Goal: Task Accomplishment & Management: Use online tool/utility

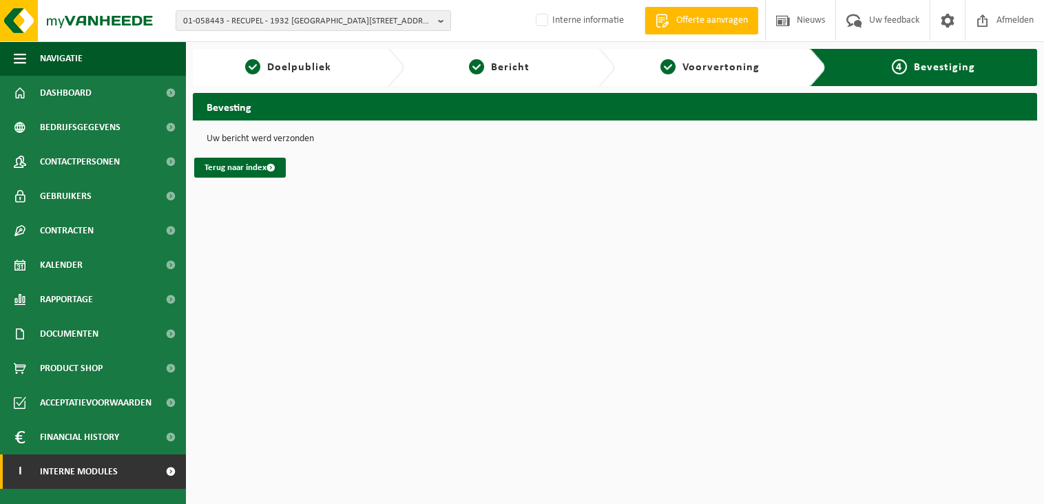
click at [83, 470] on span "Interne modules" at bounding box center [79, 472] width 78 height 34
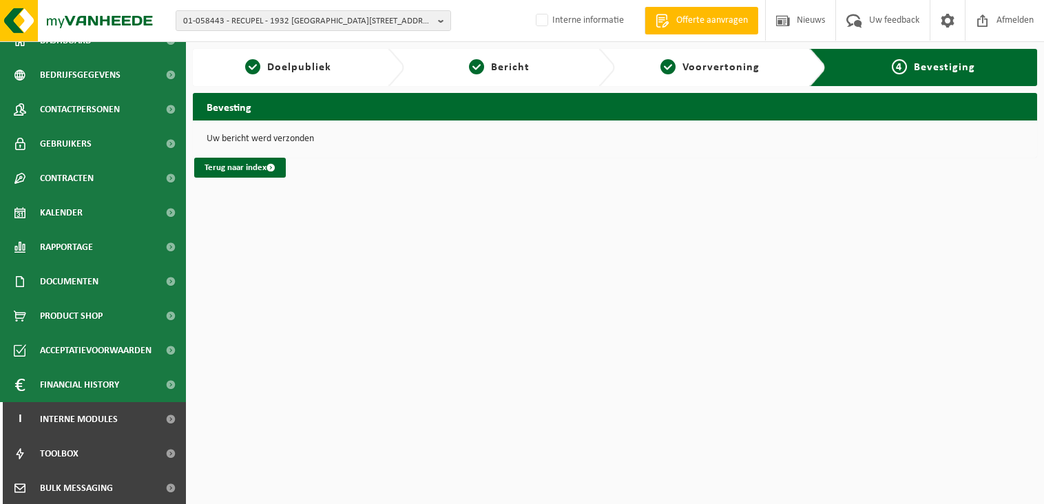
scroll to position [123, 0]
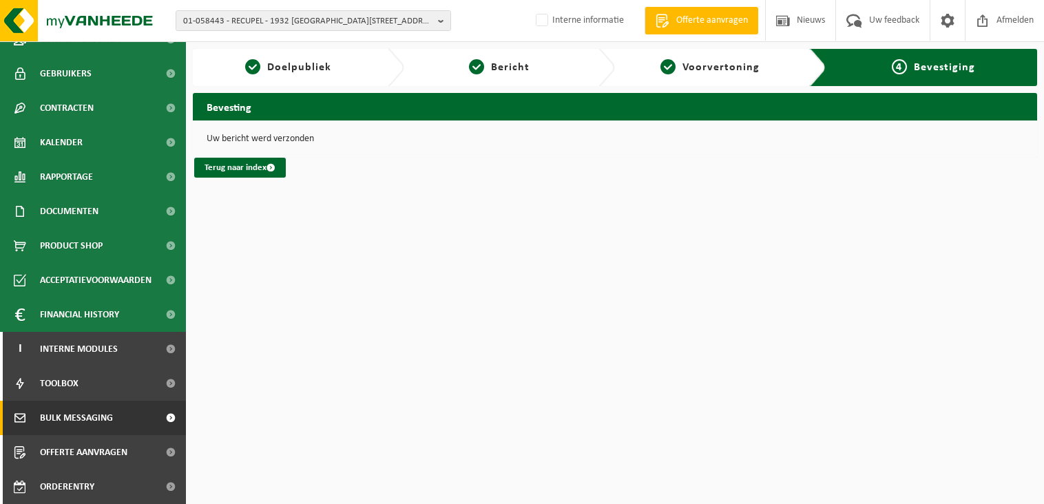
click at [85, 421] on span "Bulk Messaging" at bounding box center [76, 418] width 73 height 34
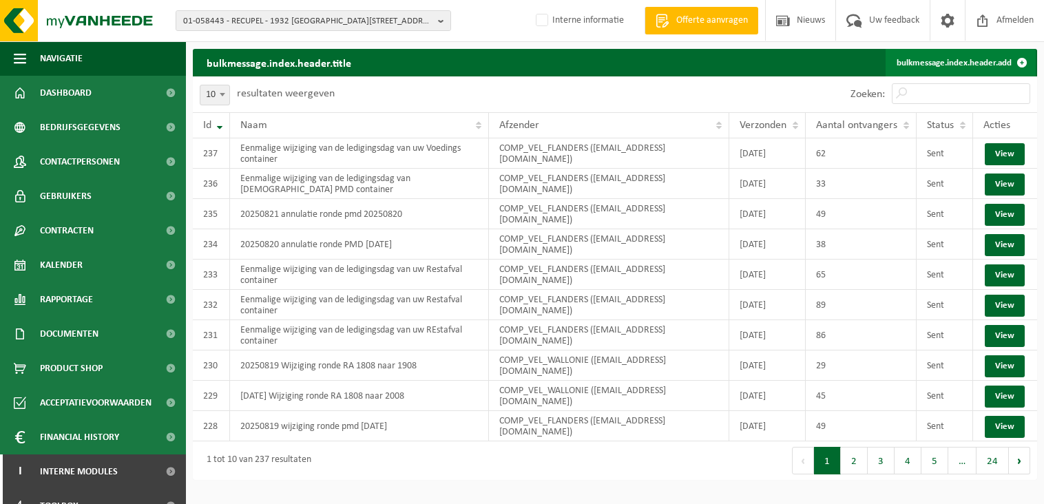
click at [934, 60] on link "bulkmessage.index.header.add" at bounding box center [961, 63] width 150 height 28
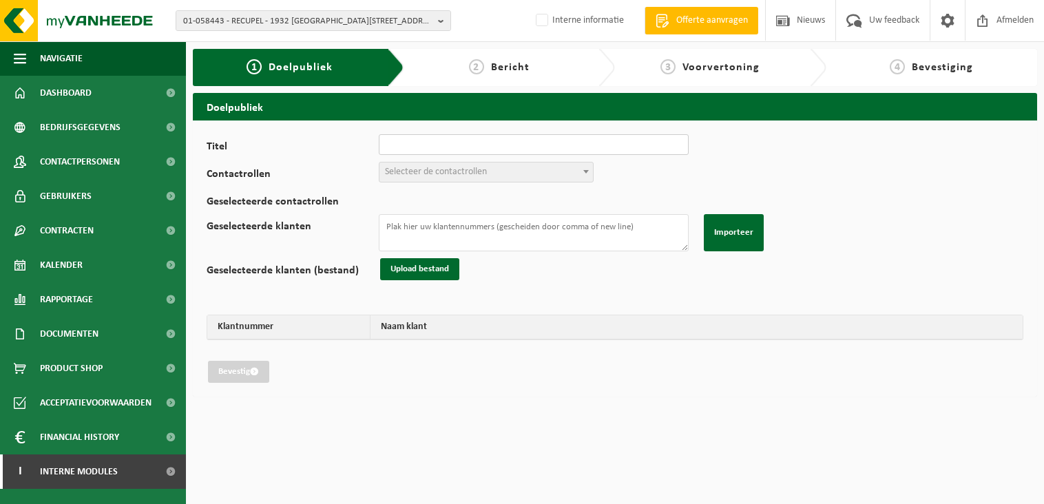
click at [463, 143] on input "Titel" at bounding box center [534, 144] width 310 height 21
click at [466, 145] on input "Titel" at bounding box center [534, 144] width 310 height 21
paste input "Eenmalige annulatie van de ledigingsdag van uw papier/karton container"
drag, startPoint x: 614, startPoint y: 144, endPoint x: 565, endPoint y: 147, distance: 49.7
click at [565, 147] on input "Eenmalige annulatie van de ledigingsdag van uw papier/karton container" at bounding box center [534, 144] width 310 height 21
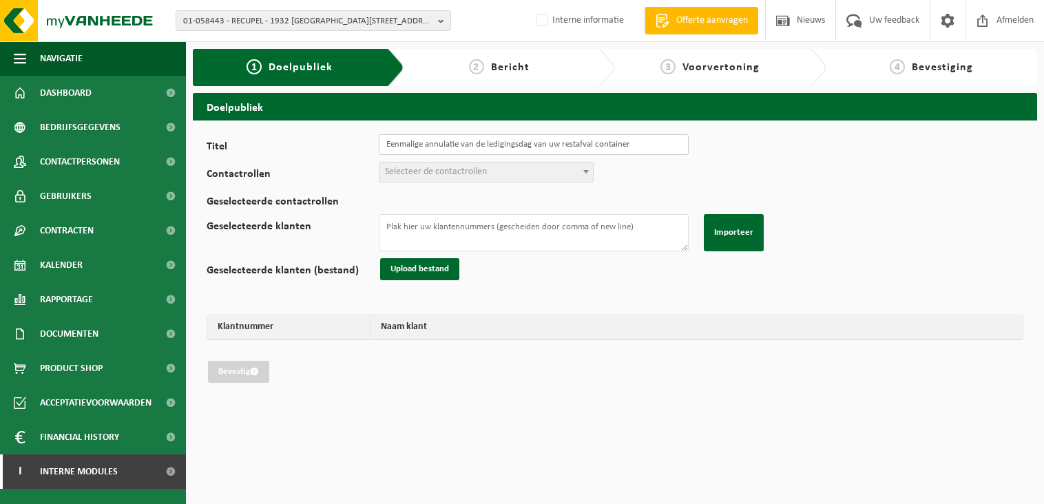
type input "Eenmalige annulatie van de ledigingsdag van uw restafval container"
click at [758, 141] on div "Titel Eenmalige annulatie van de ledigingsdag van uw restafval container Contac…" at bounding box center [615, 258] width 817 height 249
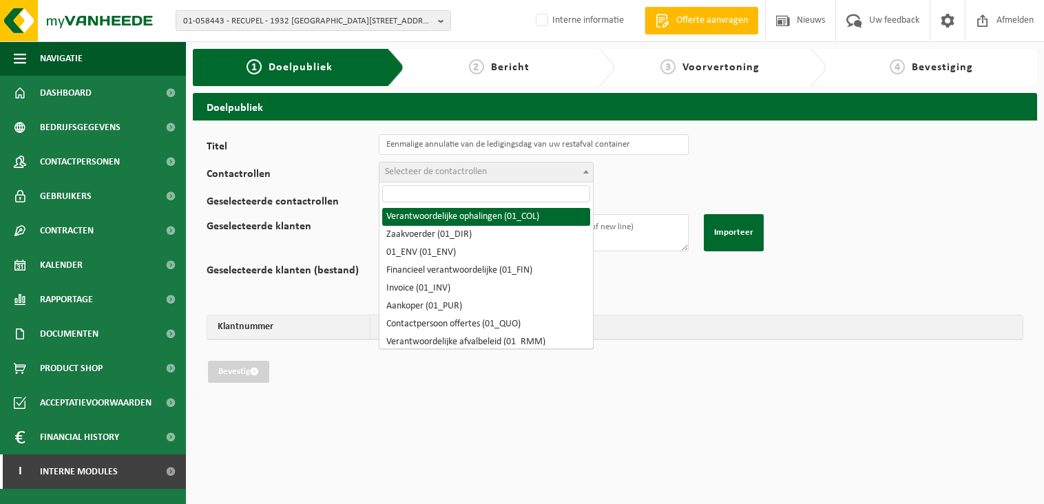
click at [445, 176] on span "Selecteer de contactrollen" at bounding box center [436, 172] width 102 height 10
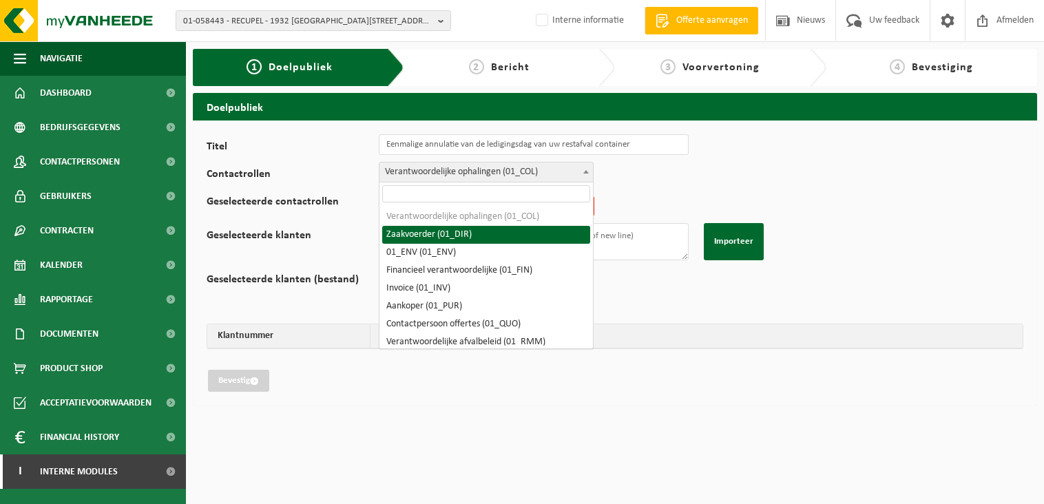
click at [446, 174] on span "Verantwoordelijke ophalingen (01_COL)" at bounding box center [487, 172] width 214 height 19
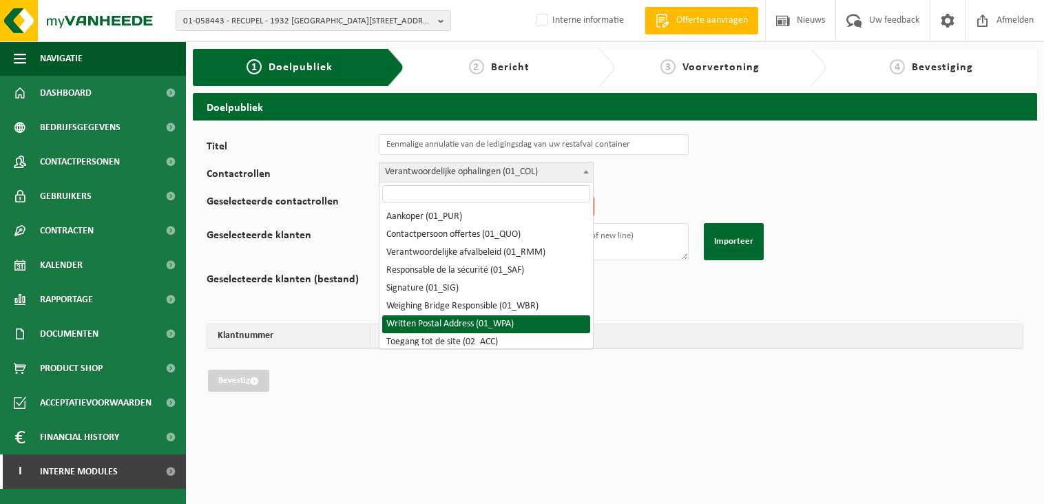
scroll to position [69, 0]
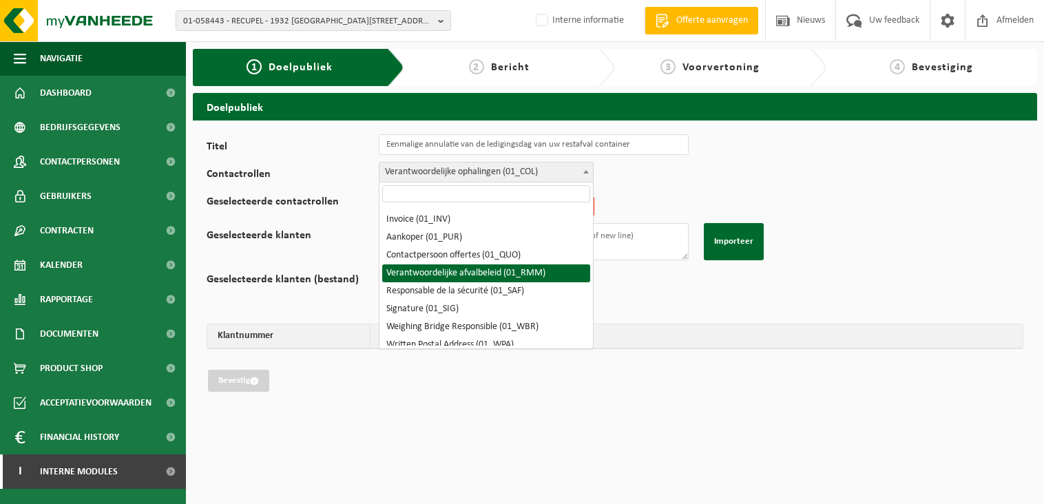
select select "01_RMM"
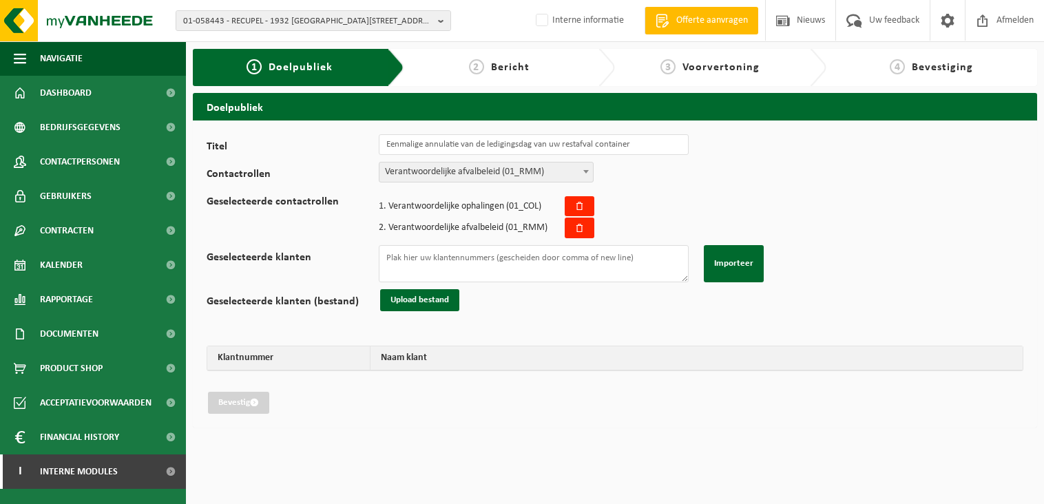
click at [665, 178] on div "Titel Eenmalige annulatie van de ledigingsdag van uw restafval container Contac…" at bounding box center [615, 274] width 817 height 280
click at [446, 265] on textarea "Geselecteerde klanten" at bounding box center [534, 263] width 310 height 37
paste textarea "10-977541 10-977559 10-979341 10-980618 10-980694 10-980697 10-981041 10-981046…"
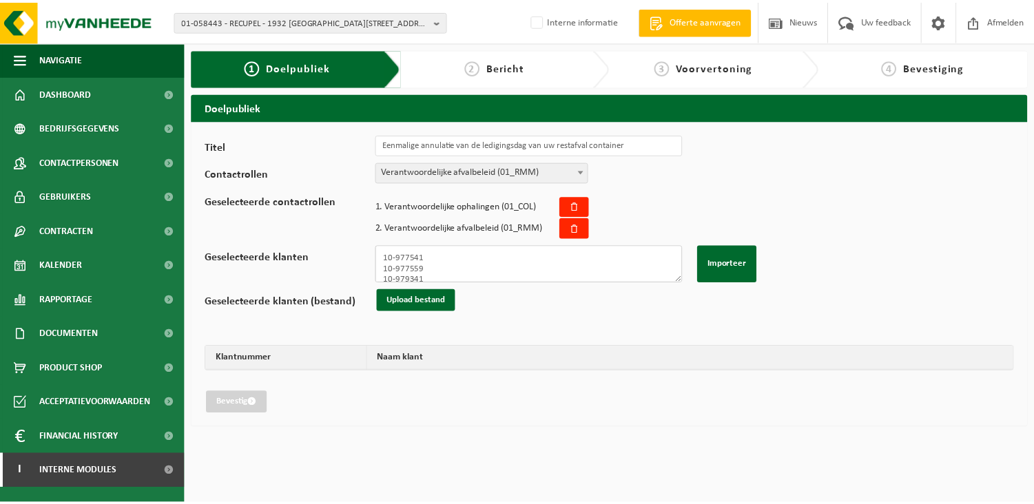
scroll to position [287, 0]
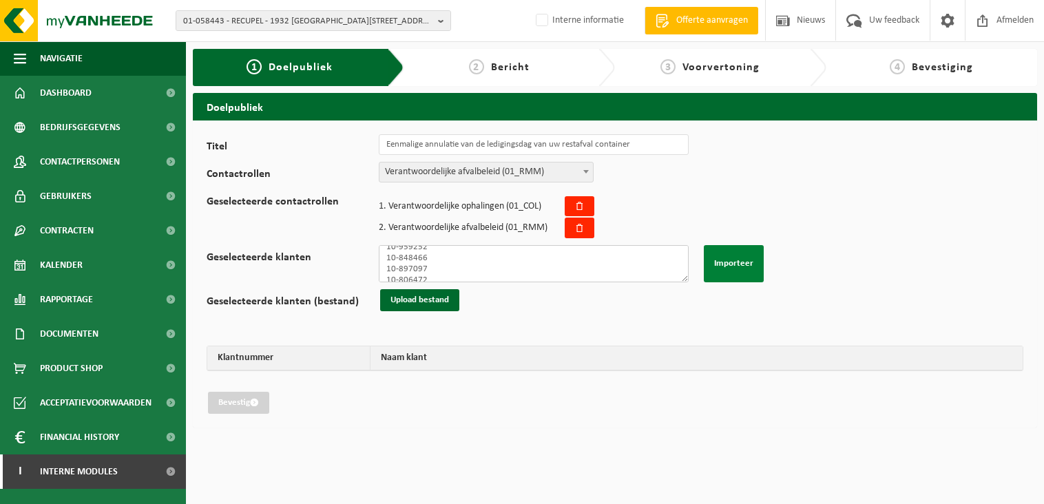
type textarea "10-977541 10-977559 10-979341 10-980618 10-980694 10-980697 10-981041 10-981046…"
click at [741, 271] on button "Importeer" at bounding box center [734, 263] width 60 height 37
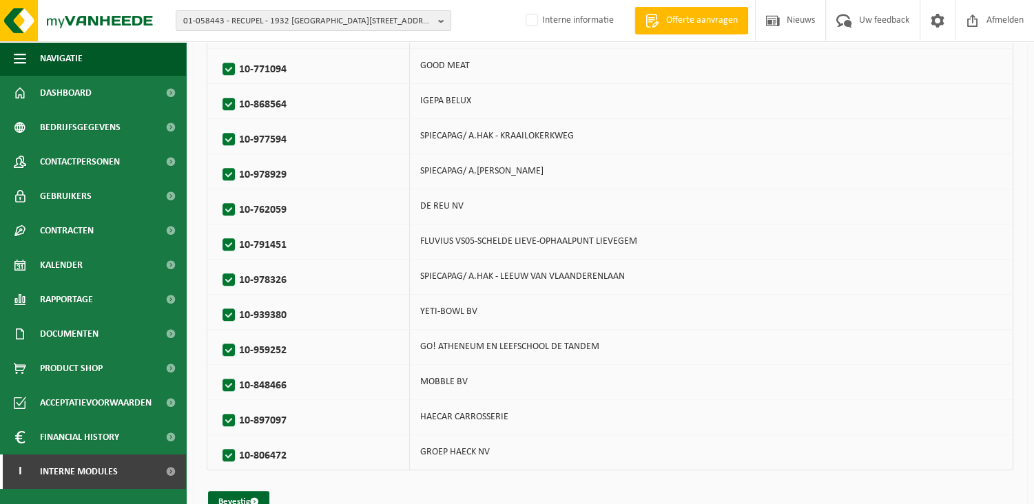
scroll to position [942, 0]
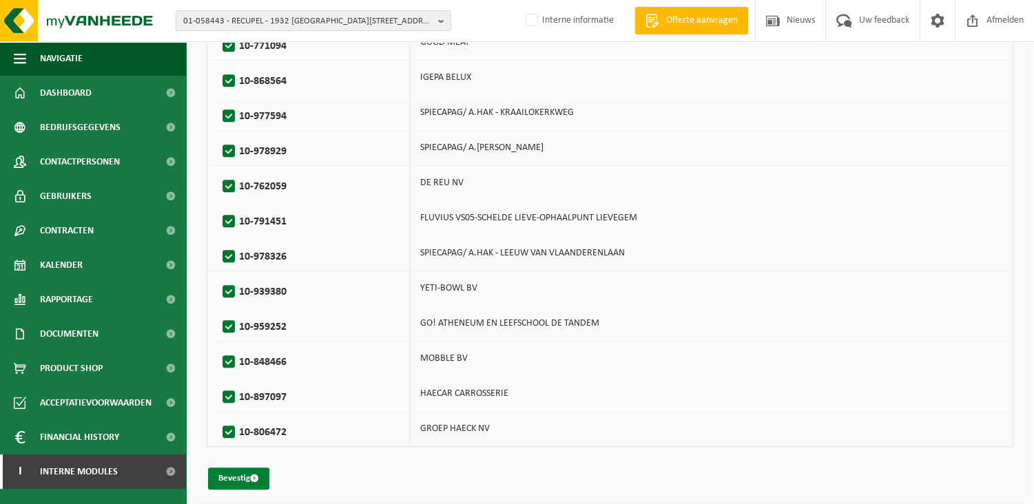
click at [251, 476] on button "Bevestig" at bounding box center [238, 479] width 61 height 22
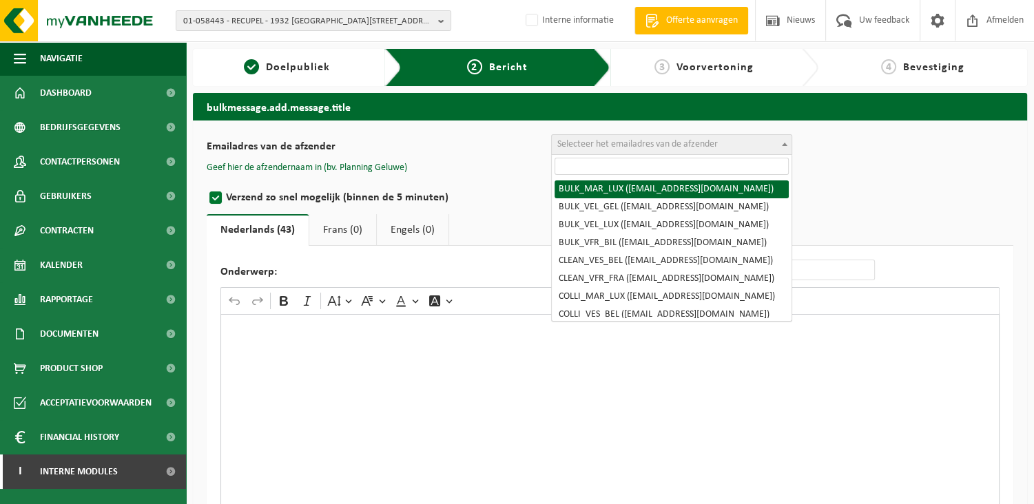
click at [604, 141] on span "Selecteer het emailadres van de afzender" at bounding box center [637, 144] width 160 height 10
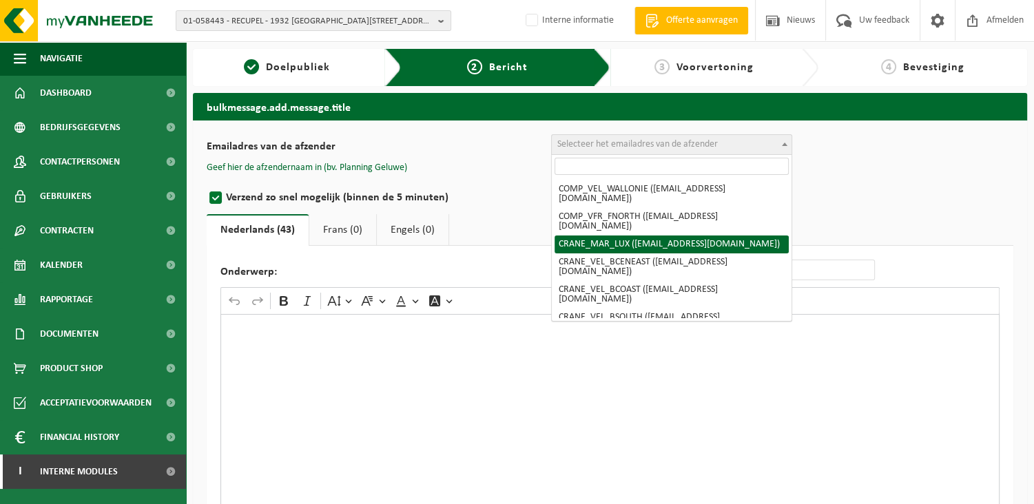
scroll to position [276, 0]
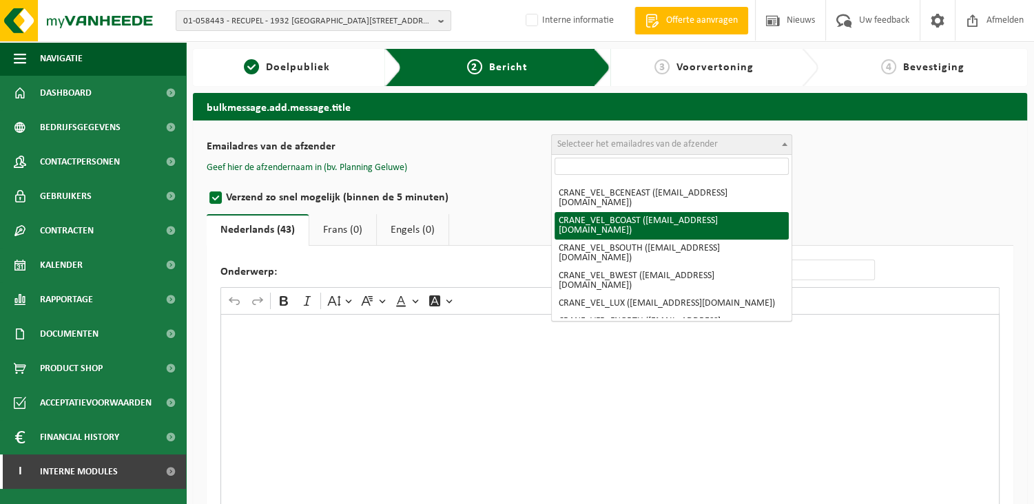
select select "CRANE_VEL_BCOAST"
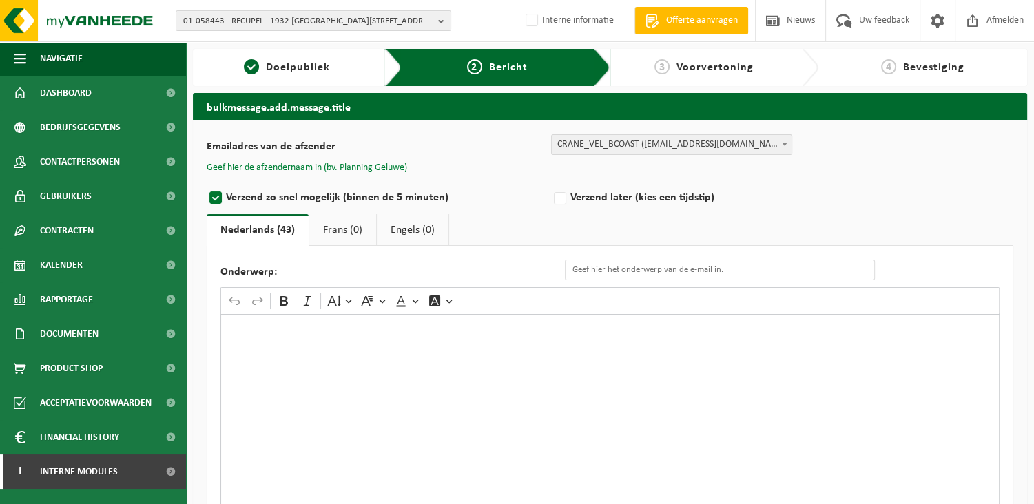
click at [372, 162] on button "Geef hier de afzendernaam in (bv. Planning Geluwe)" at bounding box center [307, 168] width 200 height 12
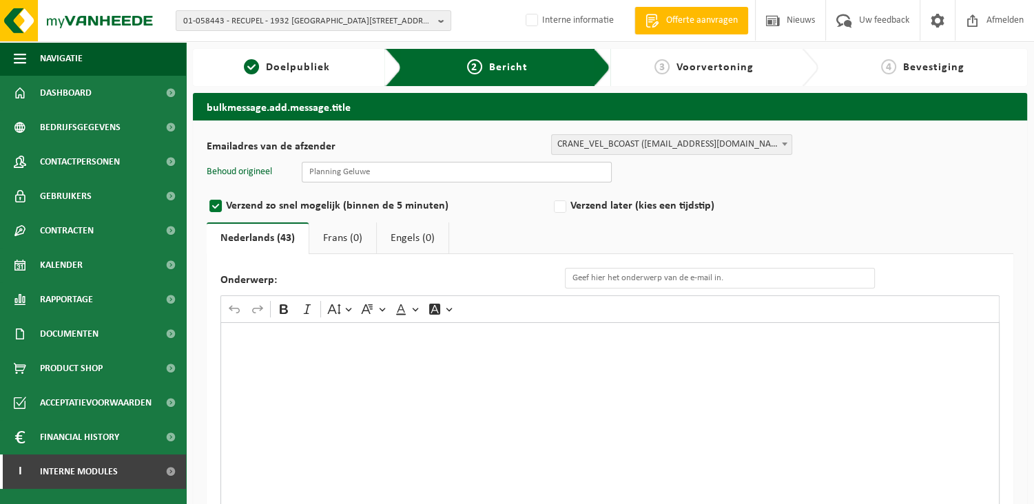
click at [417, 170] on input "text" at bounding box center [457, 172] width 310 height 21
click at [351, 454] on div "Rich Text Editor. Editing area: main. Press Alt+0 for help." at bounding box center [609, 460] width 779 height 276
click at [361, 168] on input "Planning O" at bounding box center [457, 172] width 310 height 21
type input "Planning Oostkamp"
click at [293, 362] on div "Rich Text Editor. Editing area: main. Press Alt+0 for help." at bounding box center [609, 460] width 779 height 276
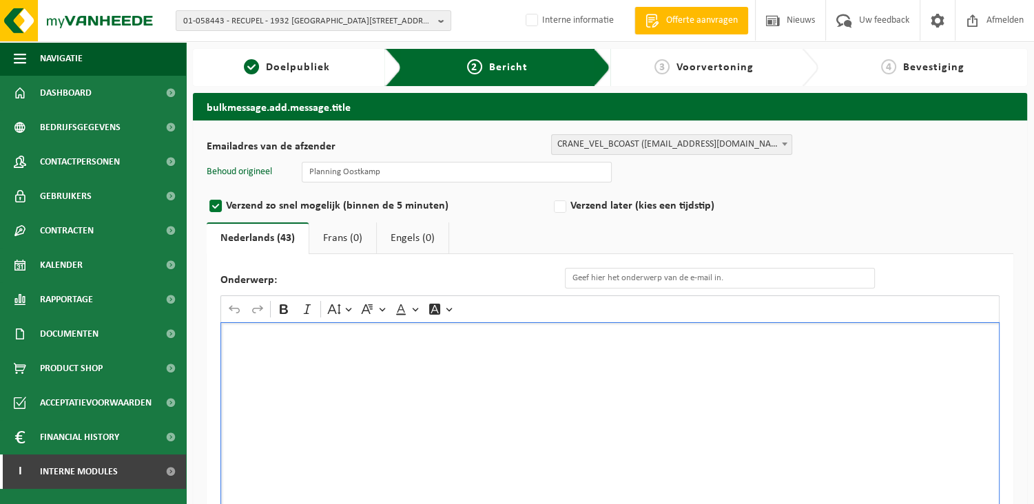
click at [270, 377] on div "Rich Text Editor. Editing area: main. Press Alt+0 for help." at bounding box center [609, 460] width 779 height 276
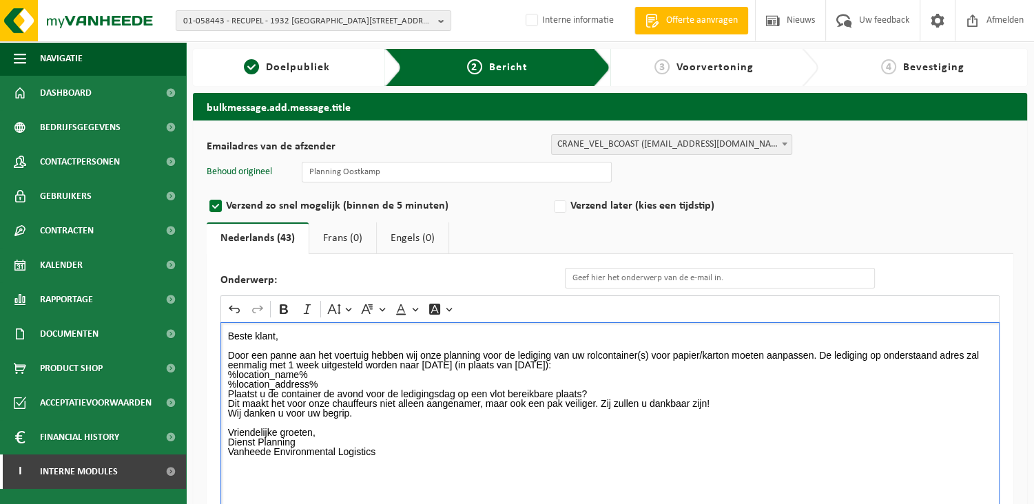
click at [508, 454] on p "Dienst Planning Vanheede Environmental Logistics ⁠⁠⁠⁠⁠⁠⁠" at bounding box center [610, 456] width 765 height 39
click at [620, 276] on input "Onderwerp:" at bounding box center [720, 278] width 310 height 21
click at [652, 281] on input "Onderwerp:" at bounding box center [720, 278] width 310 height 21
paste input "Eenmalige annulatie van de ledigingsdag van uw papier/karton container"
drag, startPoint x: 798, startPoint y: 278, endPoint x: 751, endPoint y: 283, distance: 47.2
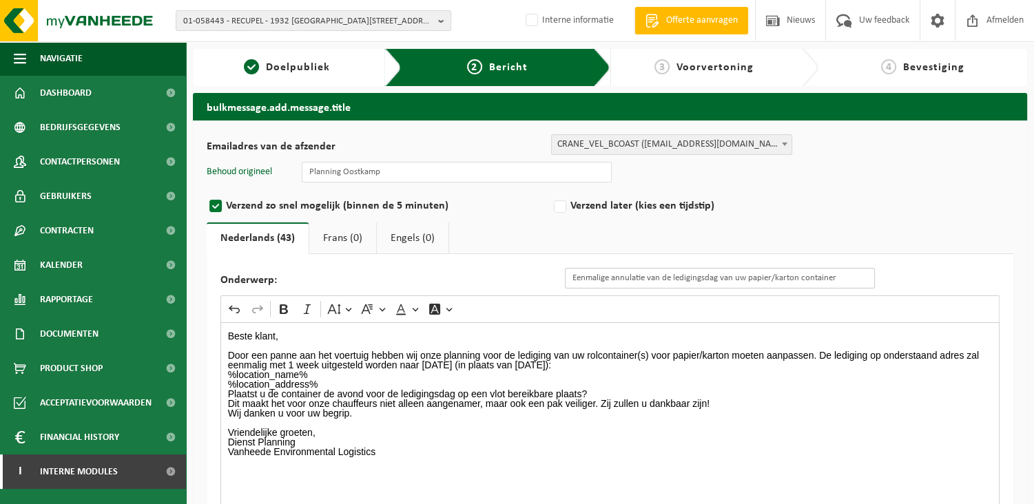
click at [751, 283] on input "Eenmalige annulatie van de ledigingsdag van uw papier/karton container" at bounding box center [720, 278] width 310 height 21
type input "Eenmalige annulatie van de ledigingsdag van uw Restafval container"
drag, startPoint x: 728, startPoint y: 354, endPoint x: 674, endPoint y: 352, distance: 53.8
click at [674, 352] on p "Door een panne aan het voertuig hebben wij onze planning voor de lediging van u…" at bounding box center [610, 355] width 765 height 29
click at [691, 353] on p "Door een panne aan het voertuig hebben wij onze planning voor de lediging van u…" at bounding box center [610, 355] width 765 height 29
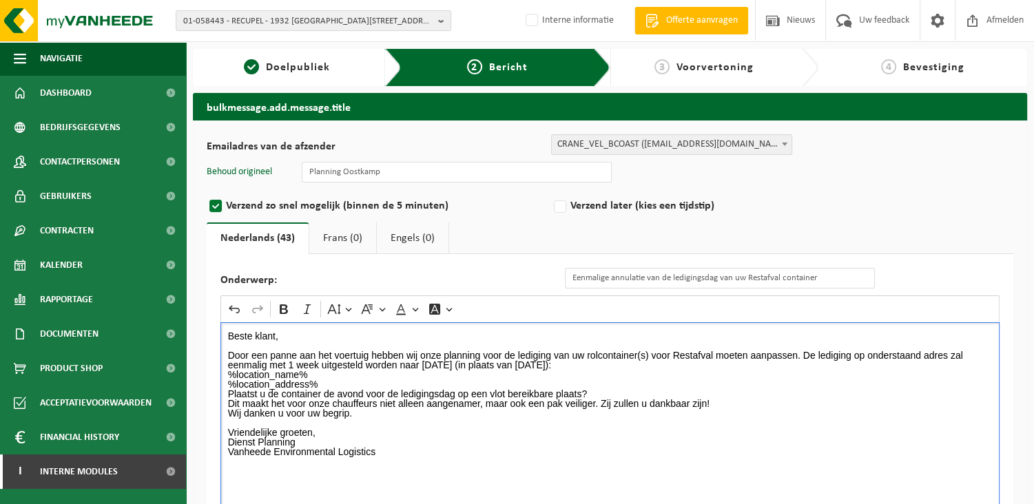
click at [803, 353] on p "Door een panne aan het voertuig hebben wij onze planning voor de lediging van u…" at bounding box center [610, 355] width 765 height 29
drag, startPoint x: 674, startPoint y: 363, endPoint x: 580, endPoint y: 365, distance: 93.7
click at [580, 365] on p "De lediging op onderstaand adres zal eenmalig met 1 week uitgesteld worden naar…" at bounding box center [610, 365] width 765 height 10
drag, startPoint x: 836, startPoint y: 362, endPoint x: 749, endPoint y: 359, distance: 86.1
click at [749, 360] on p "De lediging op onderstaand adres zal eenmalig met 1 week uitgesteld worden naar…" at bounding box center [610, 365] width 765 height 10
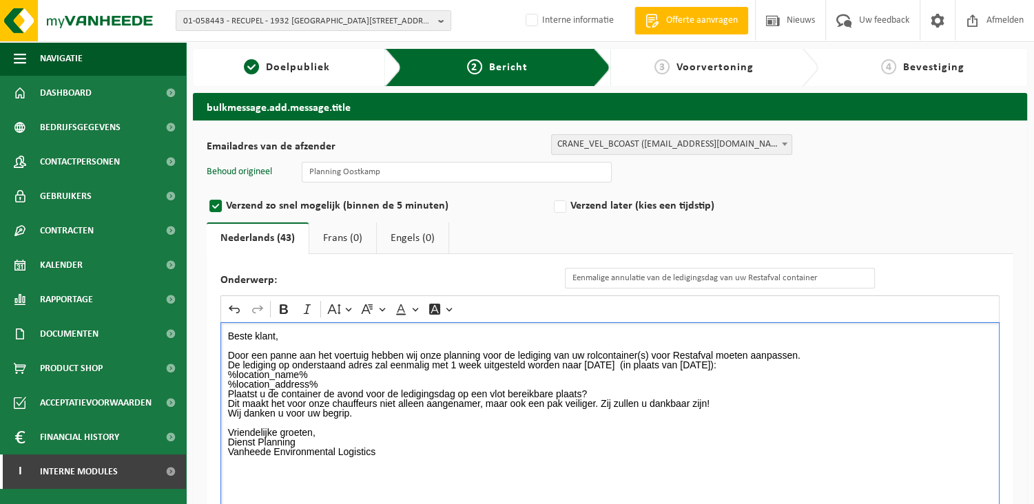
drag, startPoint x: 747, startPoint y: 369, endPoint x: 845, endPoint y: 362, distance: 98.1
click at [845, 362] on p "De lediging op onderstaand adres zal eenmalig met 1 week uitgesteld worden naar…" at bounding box center [610, 365] width 765 height 10
drag, startPoint x: 289, startPoint y: 304, endPoint x: 325, endPoint y: 313, distance: 36.8
click at [289, 304] on icon "Editor toolbar" at bounding box center [284, 309] width 14 height 14
click at [679, 387] on p "%location_name% %location_address%" at bounding box center [610, 379] width 765 height 19
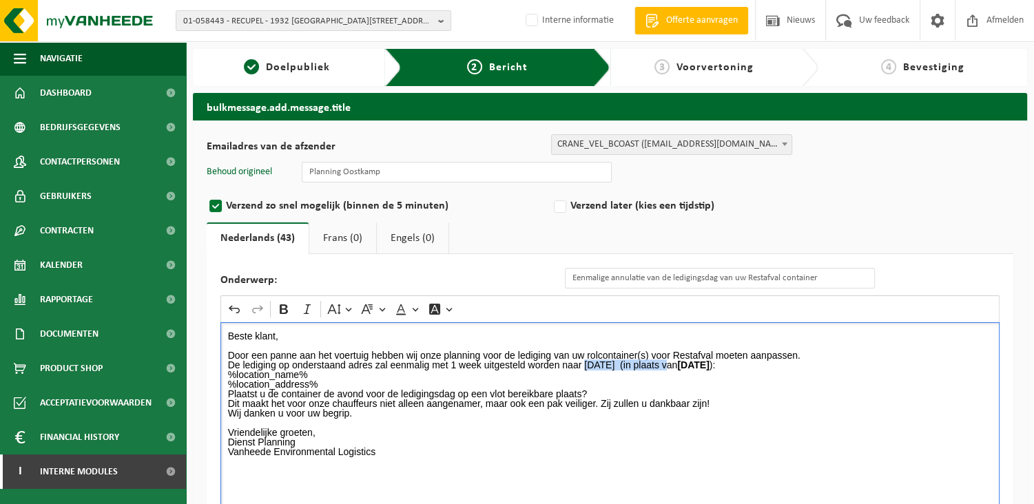
drag, startPoint x: 683, startPoint y: 362, endPoint x: 586, endPoint y: 360, distance: 97.2
click at [586, 360] on p "De lediging op onderstaand adres zal eenmalig met 1 week uitgesteld worden naar…" at bounding box center [610, 365] width 765 height 10
click at [287, 312] on icon "Editor toolbar" at bounding box center [284, 309] width 8 height 10
click at [887, 363] on p "De lediging op onderstaand adres zal eenmalig met 1 week uitgesteld worden naar…" at bounding box center [610, 365] width 765 height 10
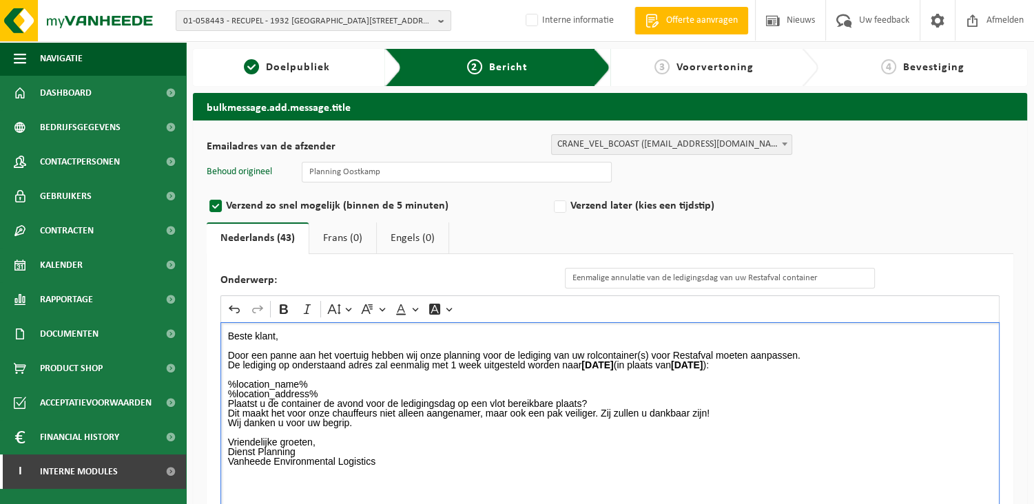
click at [325, 391] on p "%location_name% %location_address%" at bounding box center [610, 389] width 765 height 19
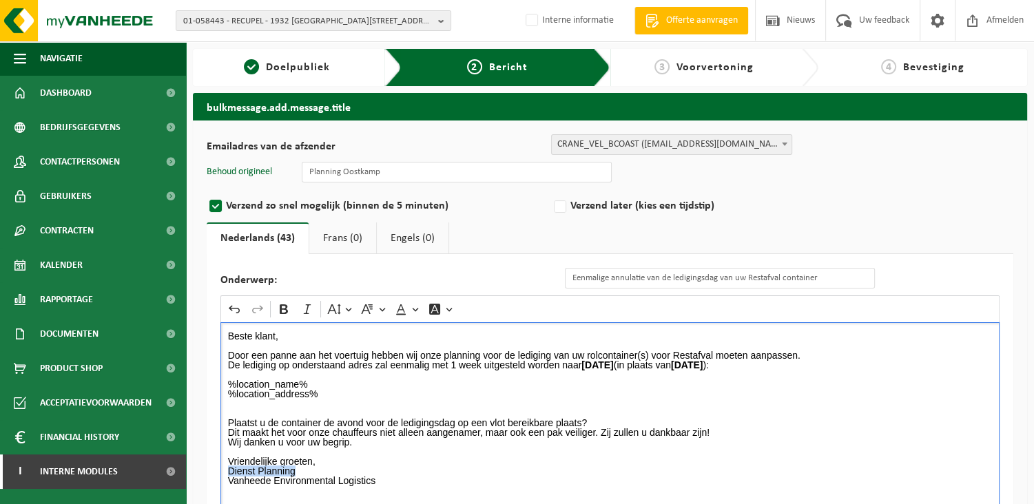
drag, startPoint x: 307, startPoint y: 470, endPoint x: 196, endPoint y: 468, distance: 110.9
click at [196, 468] on div "Emailadres van de afzender BULK_MAR_LUX (planning.messancy@vanheede.com) BULK_V…" at bounding box center [610, 384] width 834 height 527
click at [286, 307] on icon "Editor toolbar" at bounding box center [284, 309] width 8 height 10
click at [419, 468] on p "Dienst Planning Vanheede Environmental Logistics" at bounding box center [610, 485] width 765 height 39
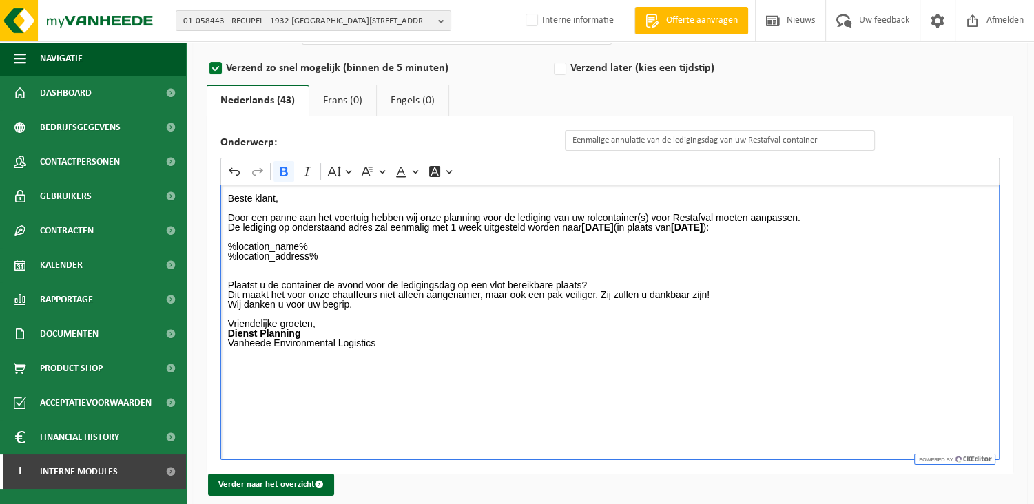
scroll to position [149, 0]
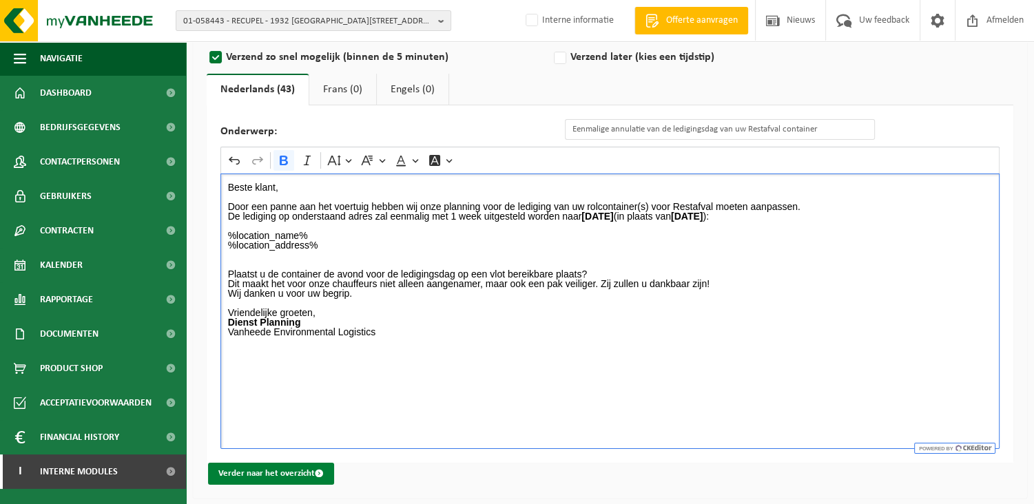
click at [263, 471] on button "Verder naar het overzicht" at bounding box center [271, 474] width 126 height 22
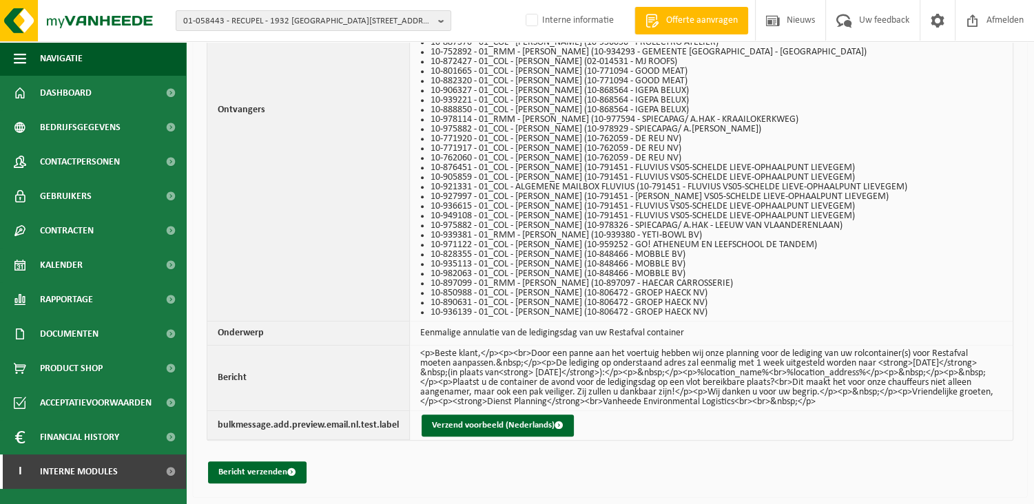
scroll to position [683, 0]
click at [250, 468] on button "Bericht verzenden" at bounding box center [257, 473] width 99 height 22
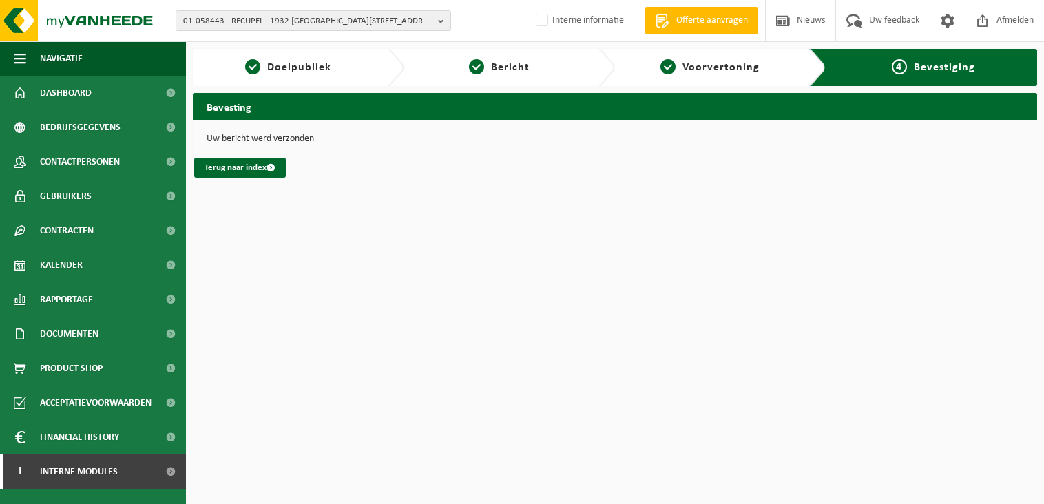
click at [983, 433] on html "01-058443 - RECUPEL - 1932 SINT-STEVENS-WOLUWE, HERMESLAAN 11 10-789668 - RECUP…" at bounding box center [522, 252] width 1044 height 504
drag, startPoint x: 603, startPoint y: 289, endPoint x: 661, endPoint y: 256, distance: 66.3
click at [614, 280] on html "01-058443 - RECUPEL - 1932 SINT-STEVENS-WOLUWE, HERMESLAAN 11 10-789668 - RECUP…" at bounding box center [522, 252] width 1044 height 504
